Goal: Information Seeking & Learning: Check status

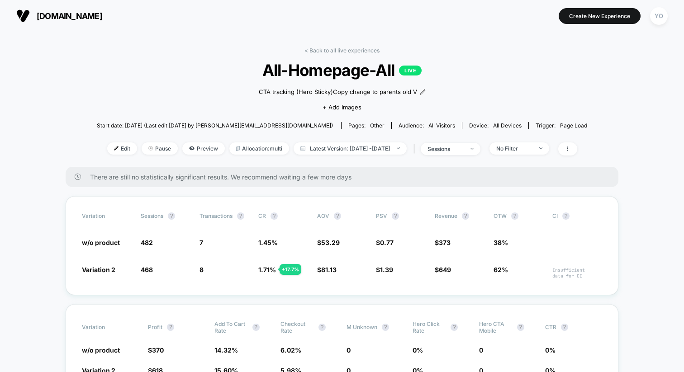
click at [102, 11] on span "[DOMAIN_NAME]" at bounding box center [70, 15] width 66 height 9
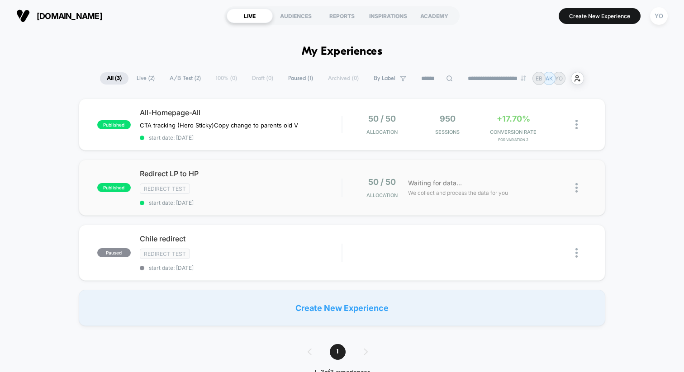
click at [252, 166] on div "published Redirect LP to HP Redirect Test start date: 10/3/2025 50 / 50 Allocat…" at bounding box center [342, 188] width 526 height 56
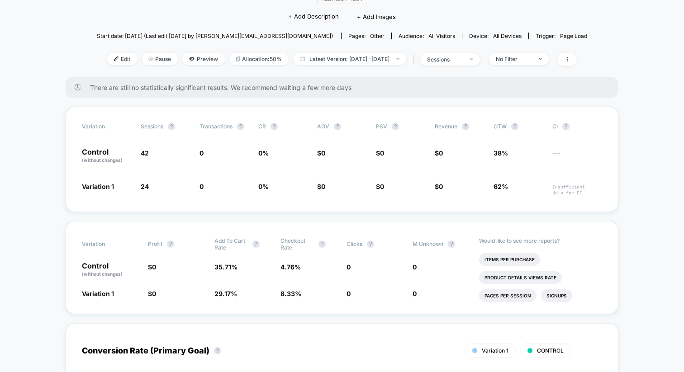
scroll to position [95, 0]
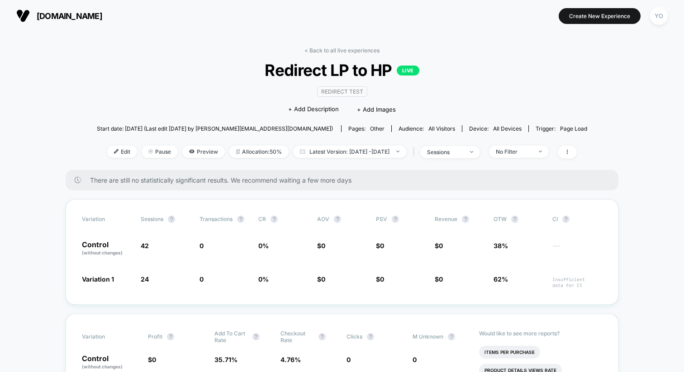
click at [65, 15] on span "[DOMAIN_NAME]" at bounding box center [70, 15] width 66 height 9
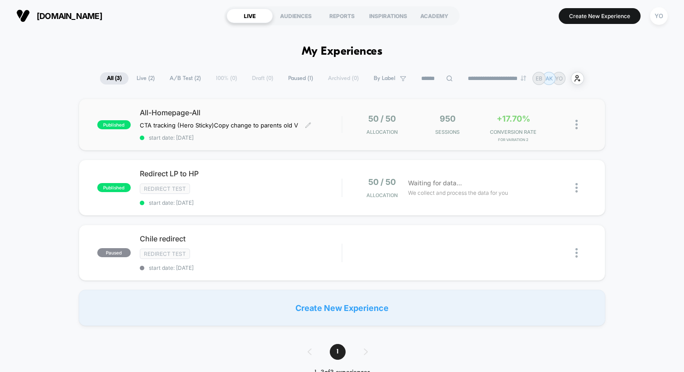
click at [280, 145] on div "published All-Homepage-All CTA tracking (Hero Sticky) Copy change to parents ol…" at bounding box center [342, 125] width 526 height 52
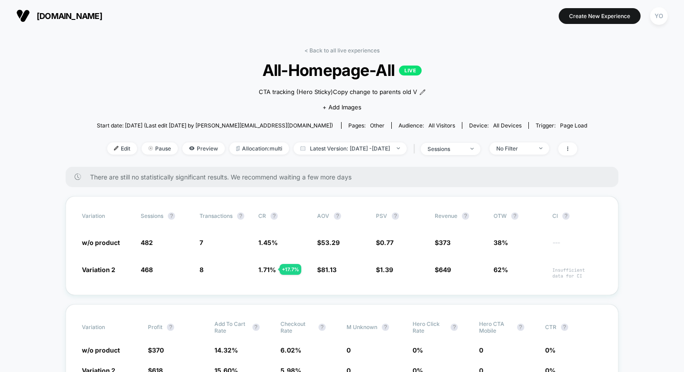
click at [48, 14] on span "[DOMAIN_NAME]" at bounding box center [70, 15] width 66 height 9
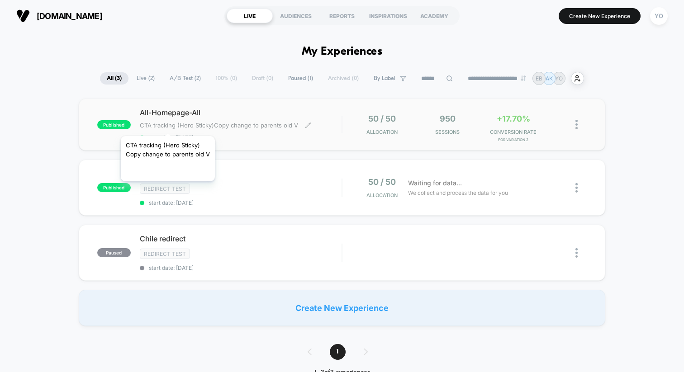
click at [167, 125] on span "CTA tracking (Hero Sticky)Copy change to parents old V" at bounding box center [219, 125] width 158 height 7
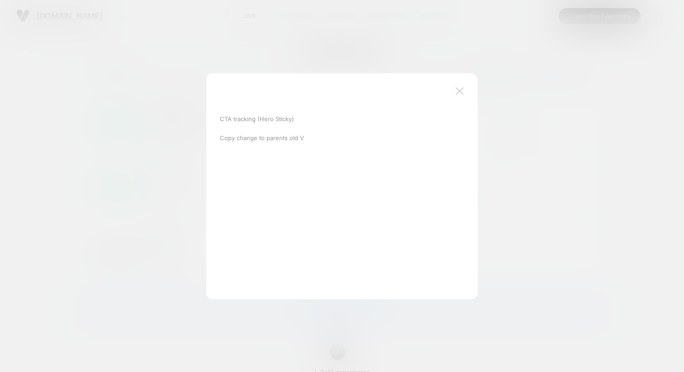
click at [463, 90] on img at bounding box center [459, 91] width 8 height 8
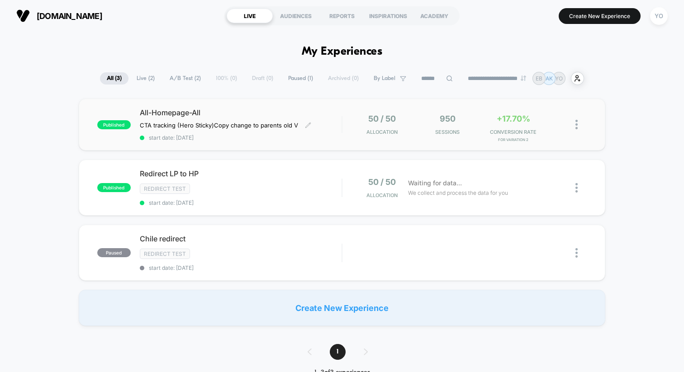
click at [200, 138] on span "start date: 10/3/2025" at bounding box center [241, 137] width 202 height 7
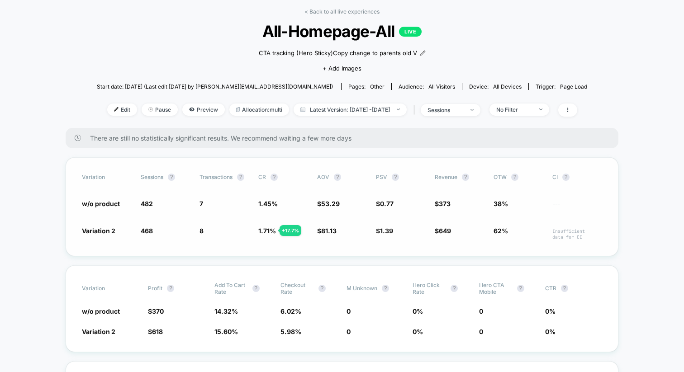
scroll to position [40, 0]
